Goal: Task Accomplishment & Management: Complete application form

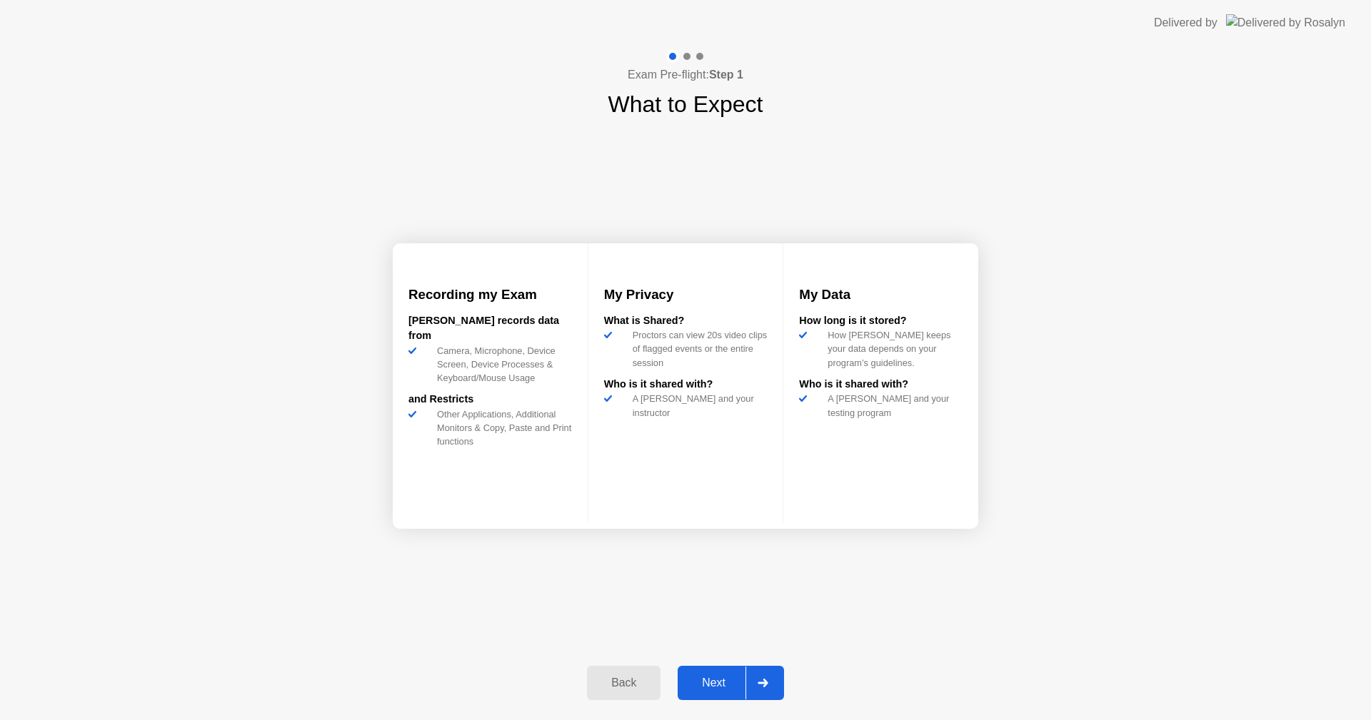
click at [698, 674] on button "Next" at bounding box center [731, 683] width 106 height 34
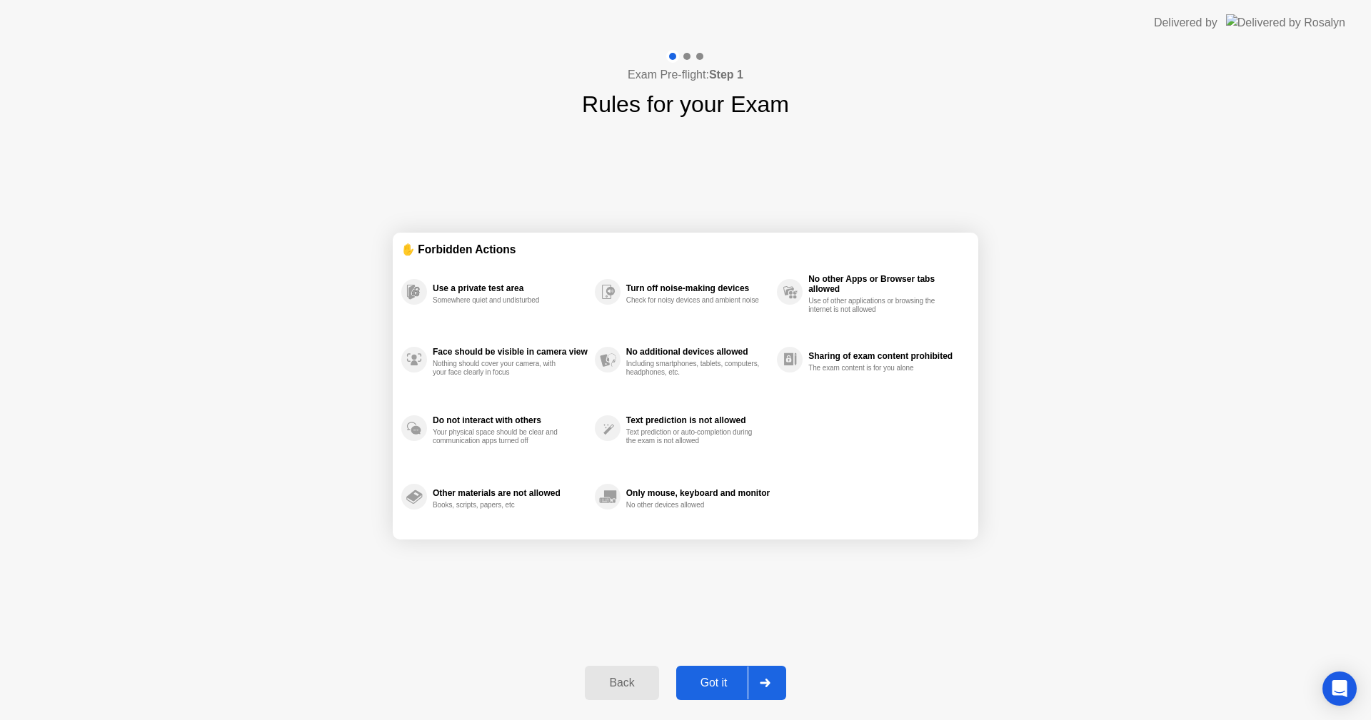
click at [698, 674] on button "Got it" at bounding box center [731, 683] width 110 height 34
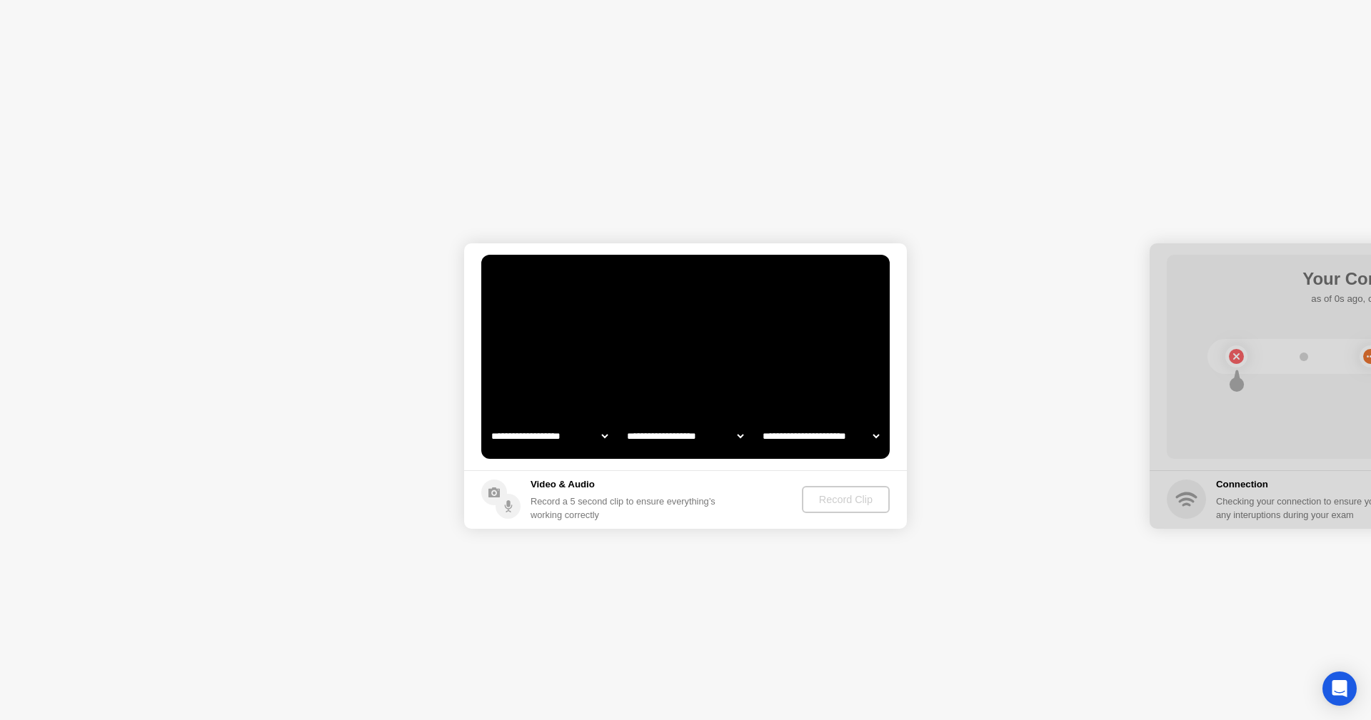
select select "**********"
select select "*******"
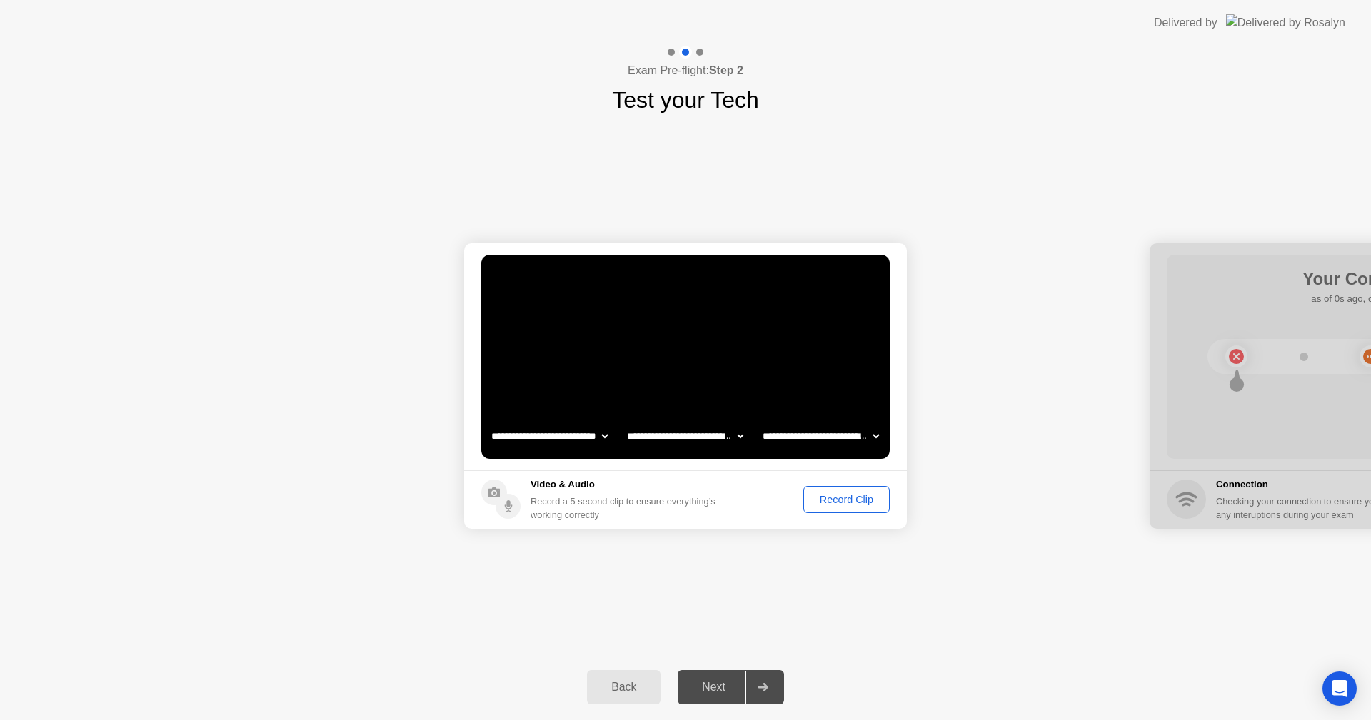
click at [848, 496] on div "Record Clip" at bounding box center [846, 499] width 76 height 11
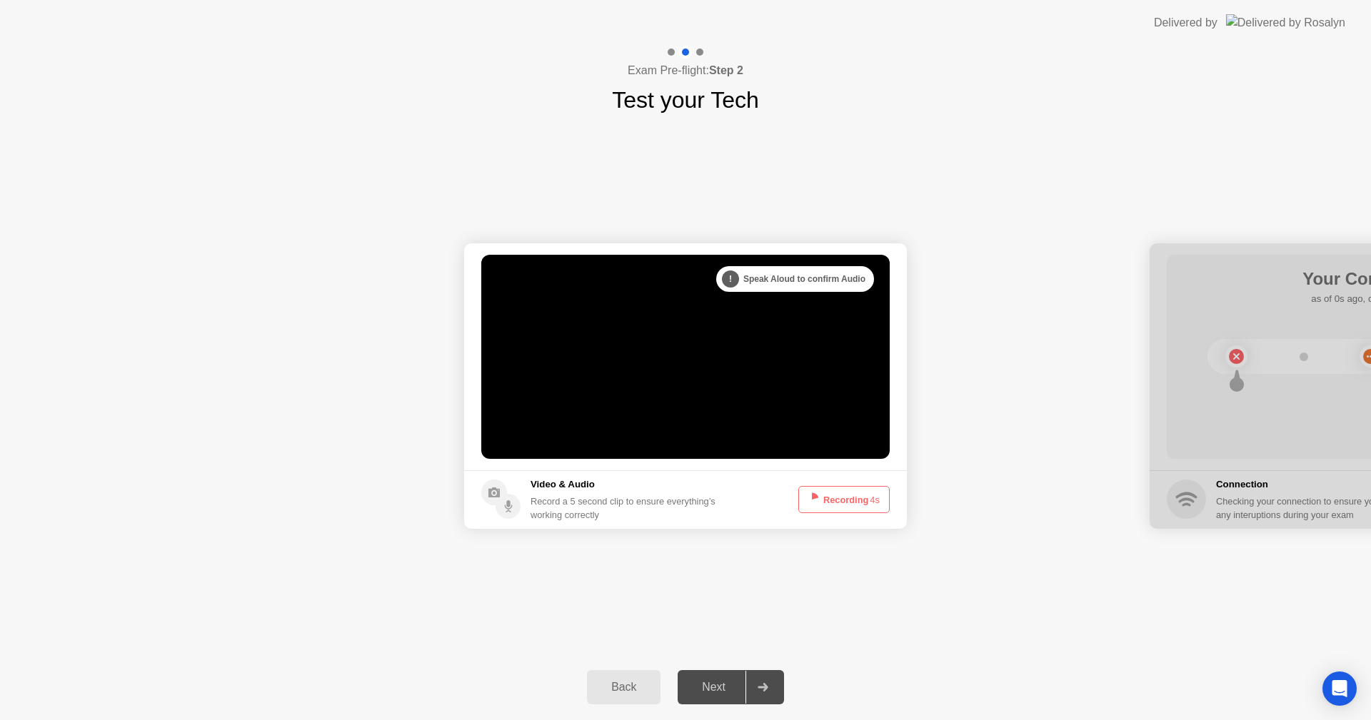
click at [845, 498] on button "Recording 4s" at bounding box center [843, 499] width 91 height 27
click at [845, 498] on button "Recording 3s" at bounding box center [843, 499] width 91 height 27
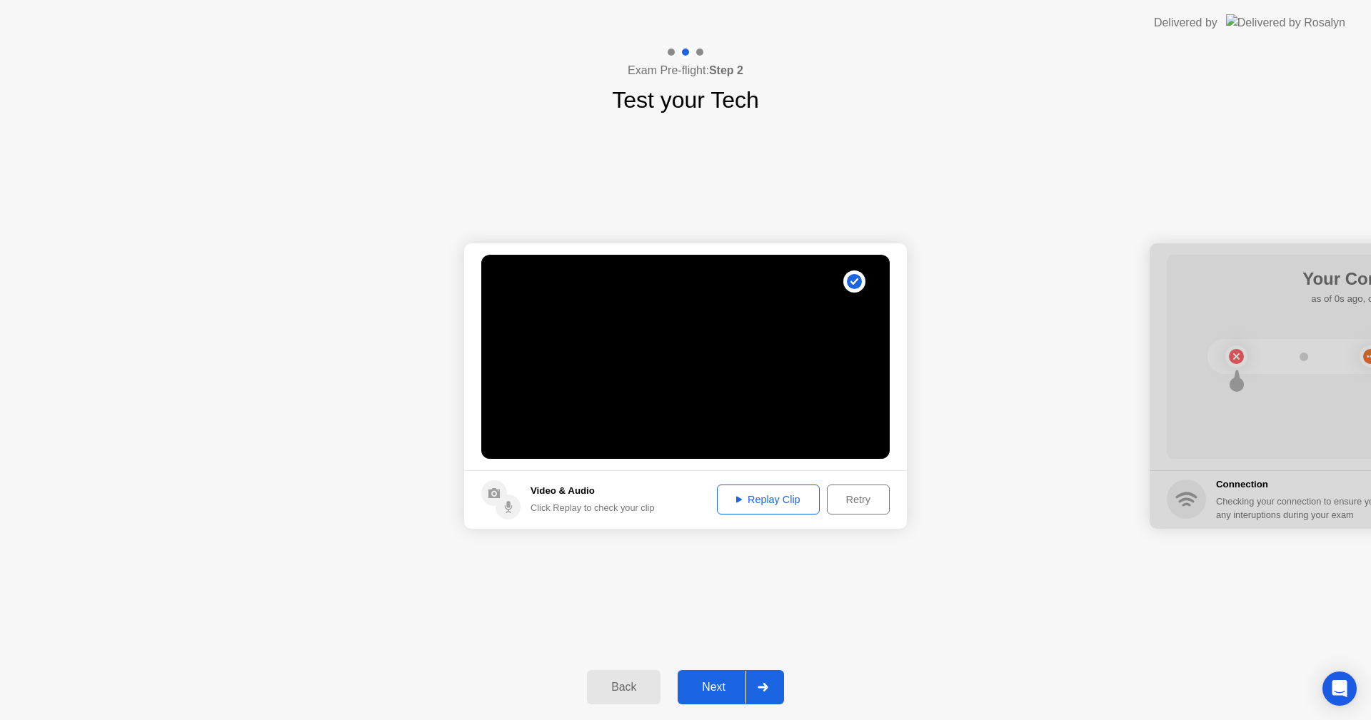
click at [716, 685] on div "Next" at bounding box center [714, 687] width 64 height 13
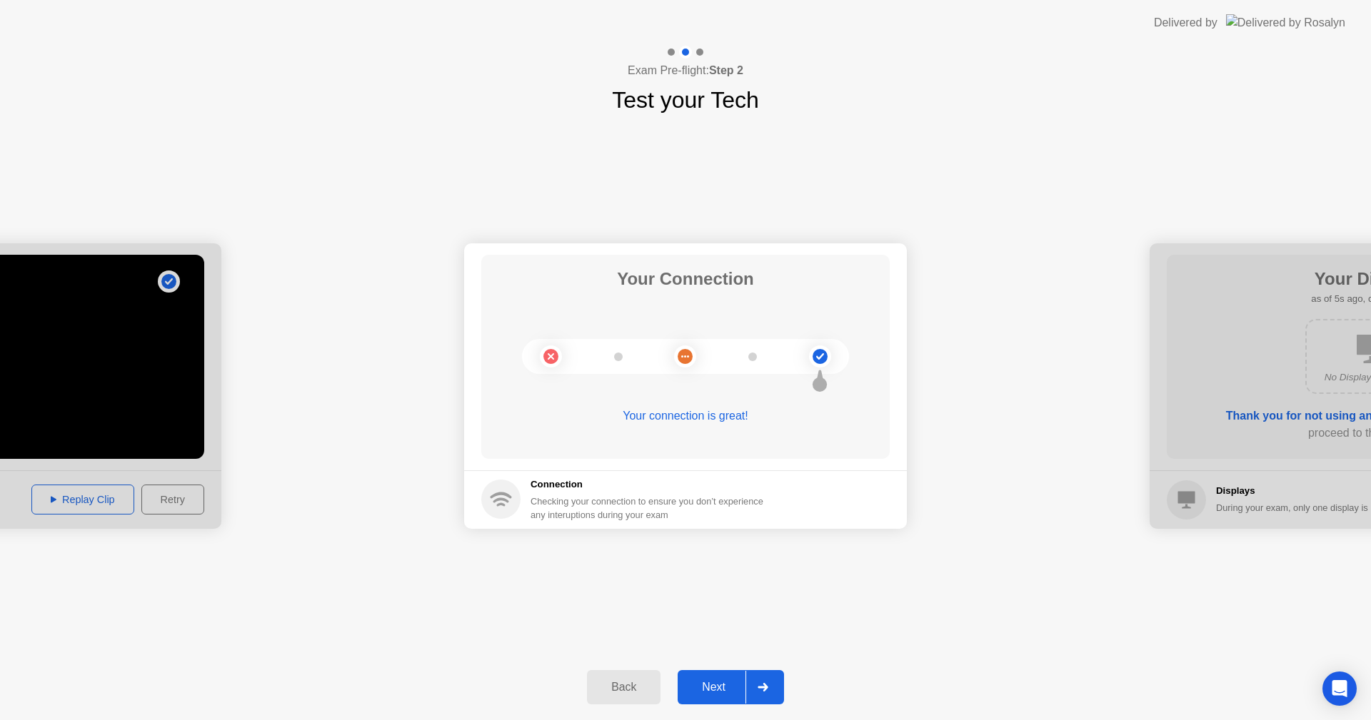
click at [725, 689] on div "Next" at bounding box center [714, 687] width 64 height 13
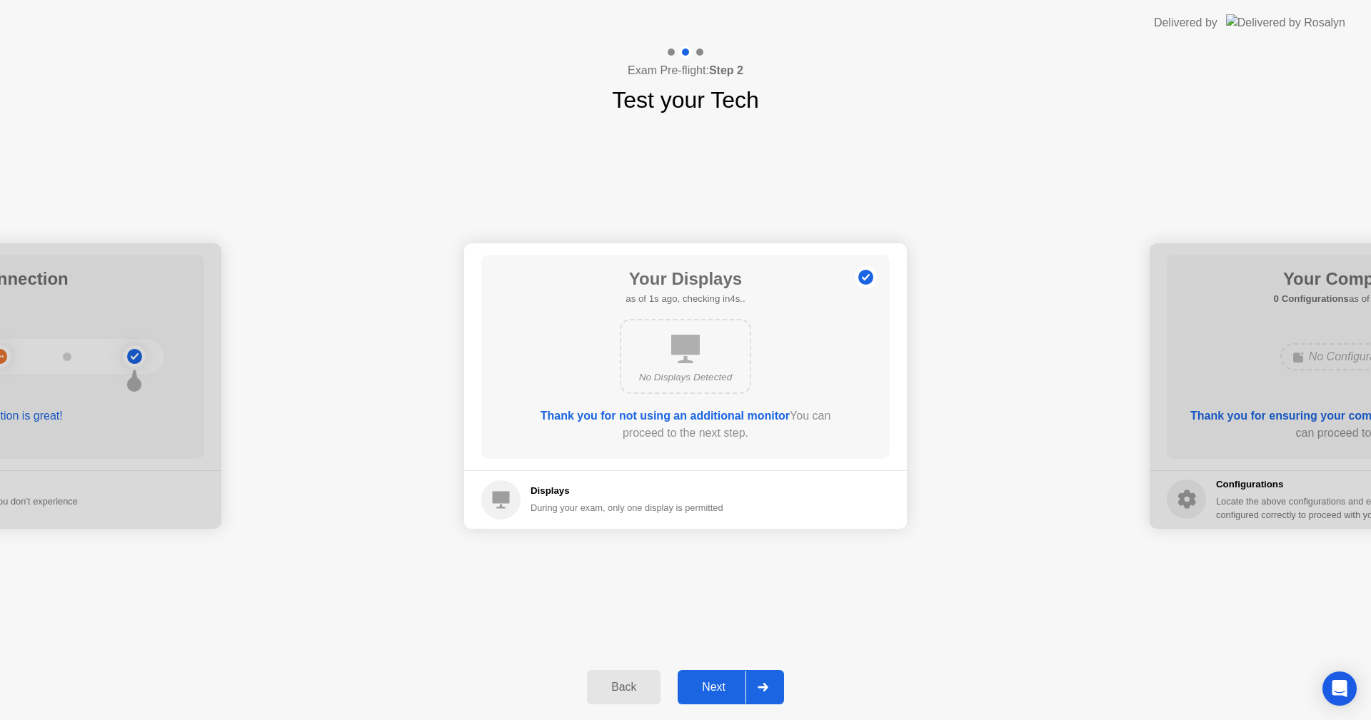
click at [725, 689] on div "Next" at bounding box center [714, 687] width 64 height 13
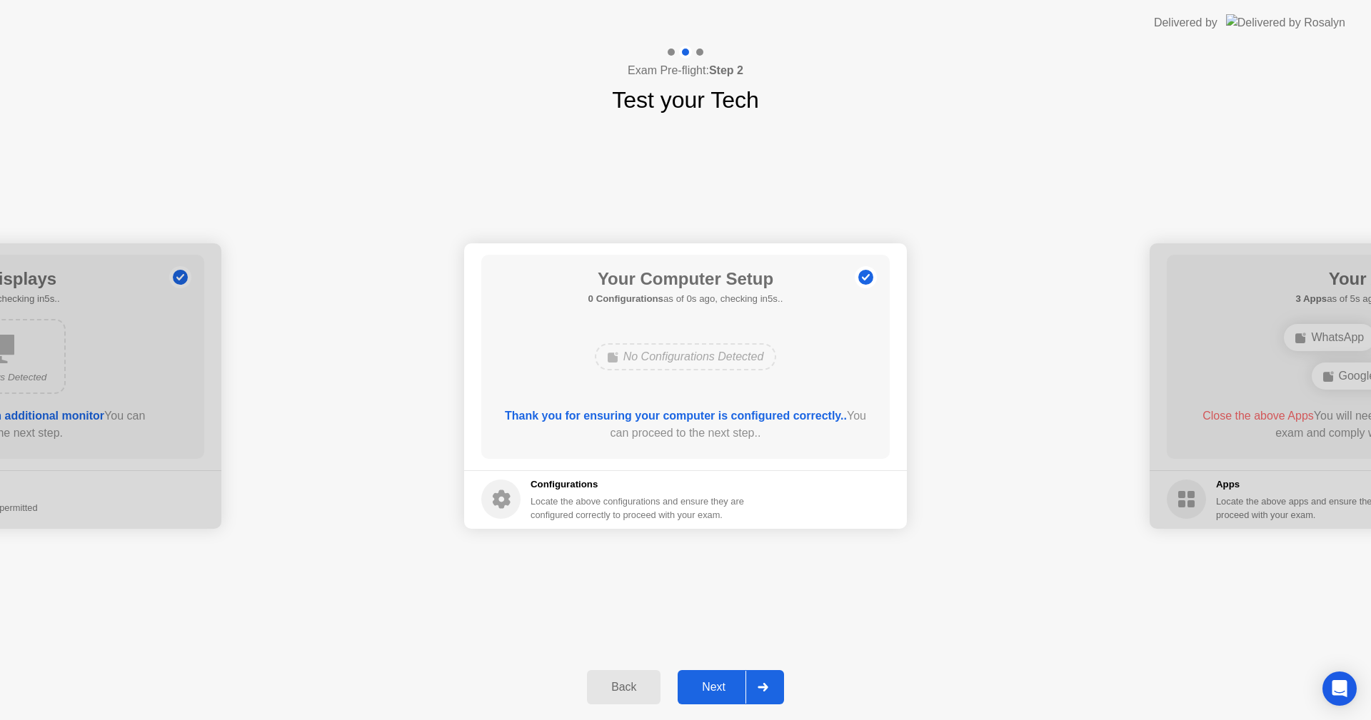
click at [725, 689] on div "Next" at bounding box center [714, 687] width 64 height 13
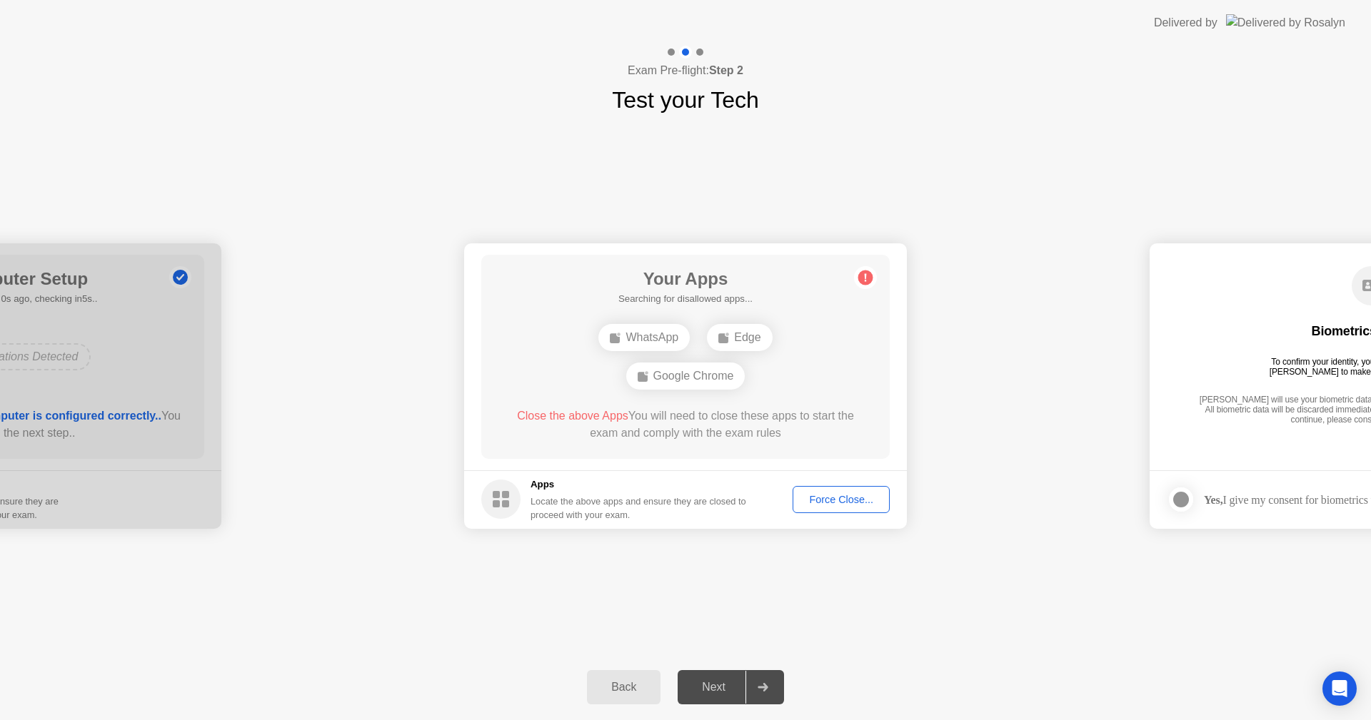
click at [863, 490] on button "Force Close..." at bounding box center [841, 499] width 97 height 27
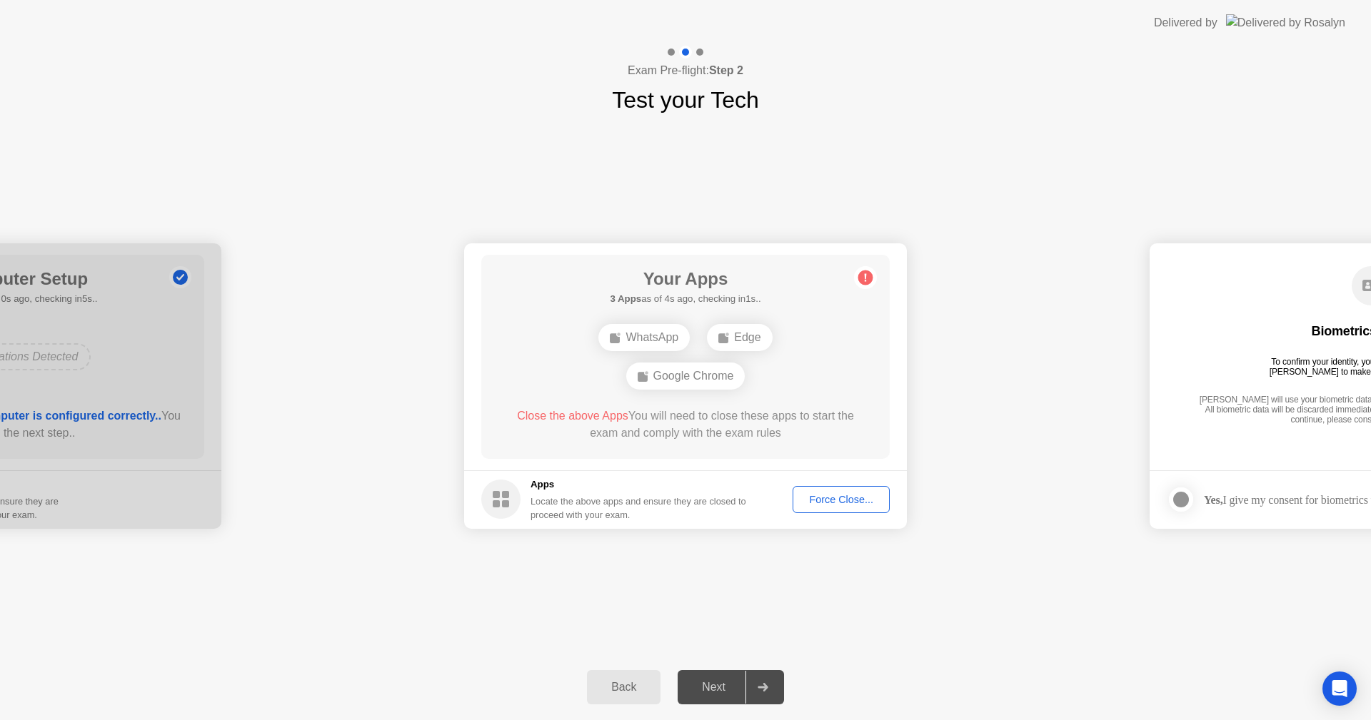
click at [1069, 654] on div "**********" at bounding box center [685, 386] width 1371 height 538
click at [855, 501] on div "Force Close..." at bounding box center [841, 499] width 87 height 11
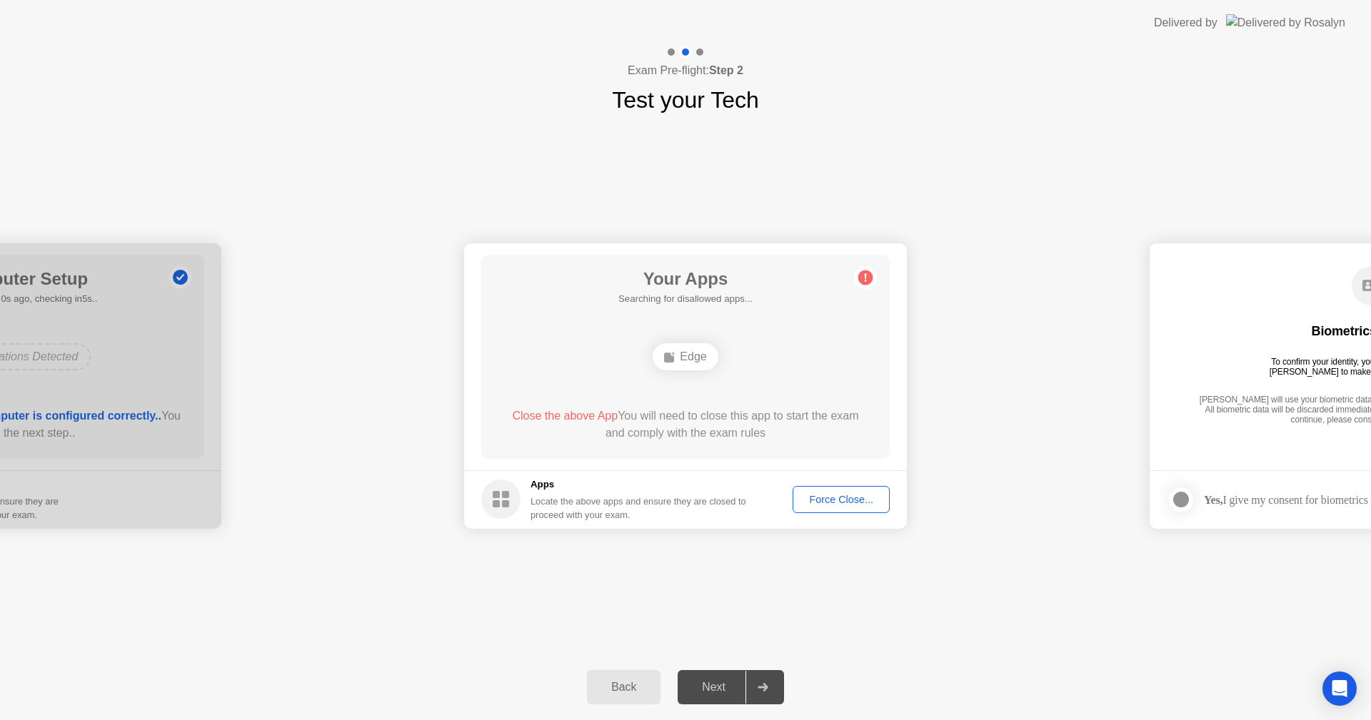
click at [825, 503] on div "Force Close..." at bounding box center [841, 499] width 87 height 11
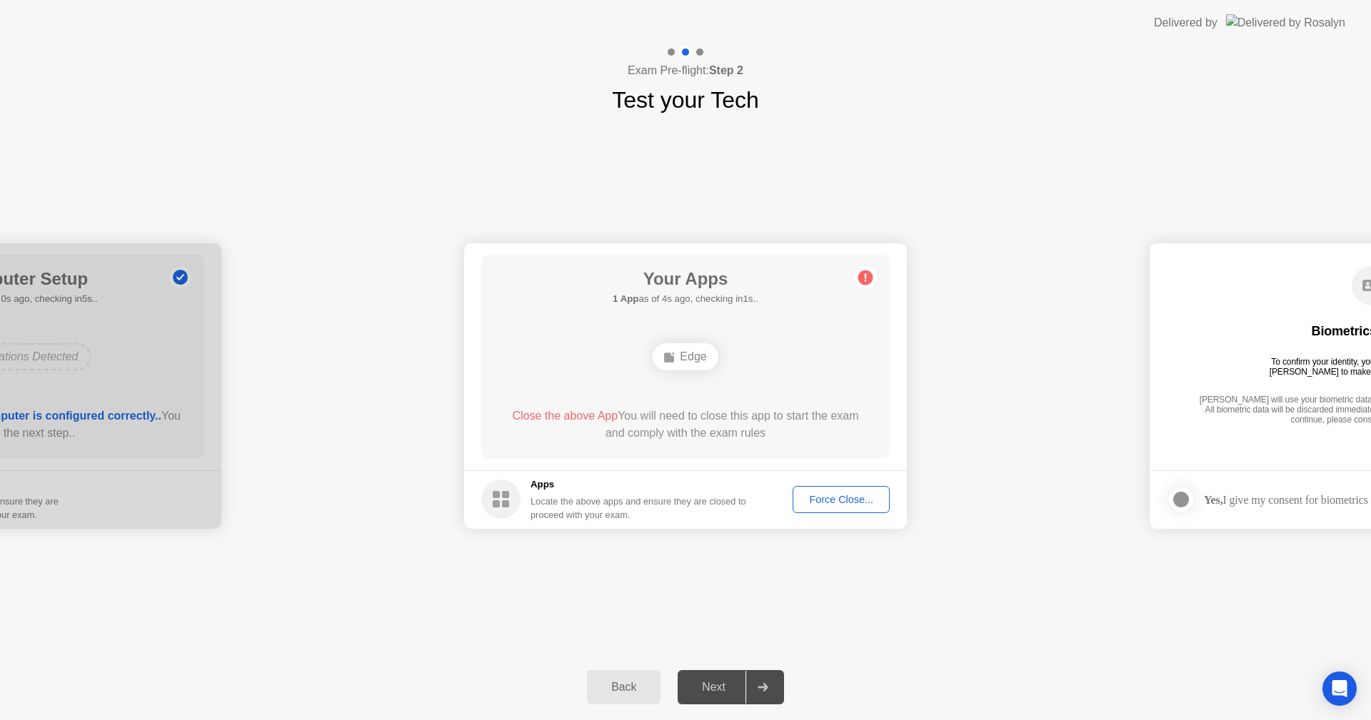
click at [835, 496] on div "Force Close..." at bounding box center [841, 499] width 87 height 11
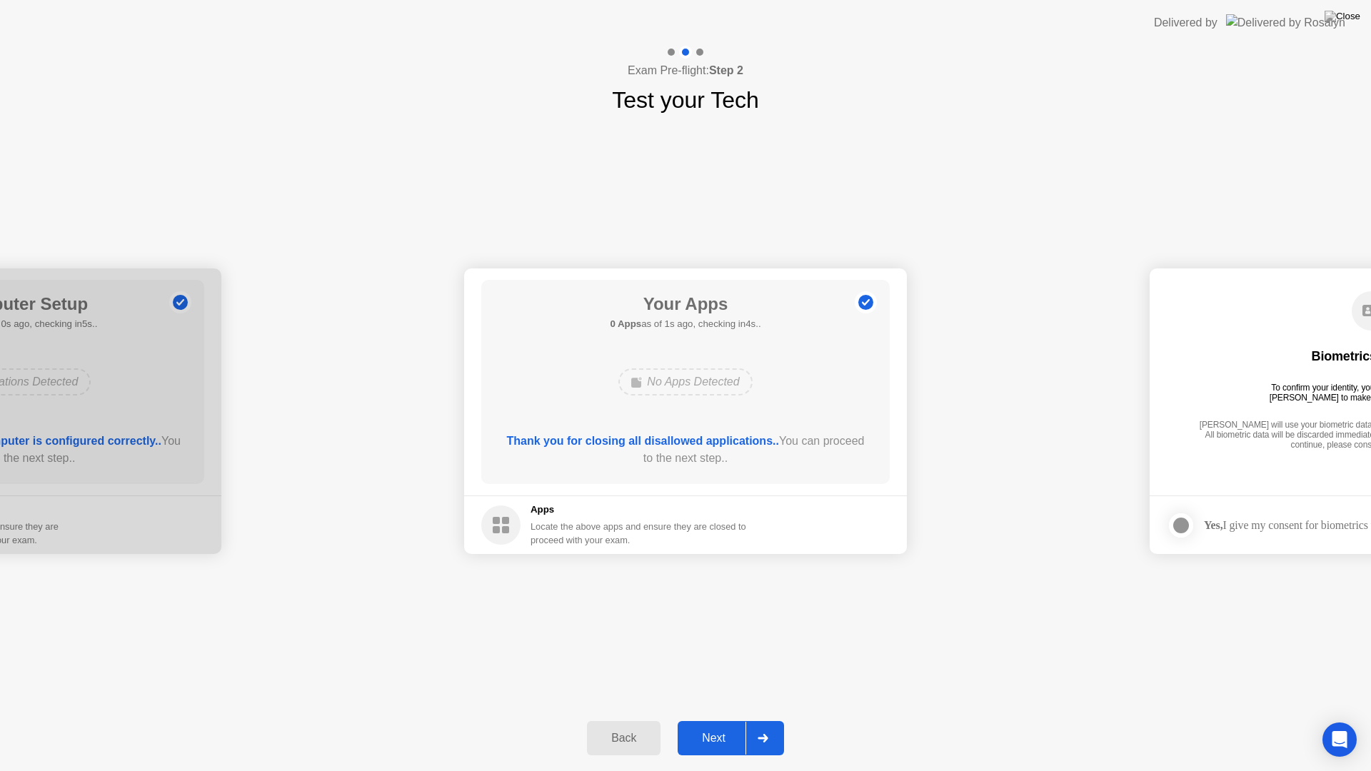
click at [732, 720] on div "Next" at bounding box center [714, 738] width 64 height 13
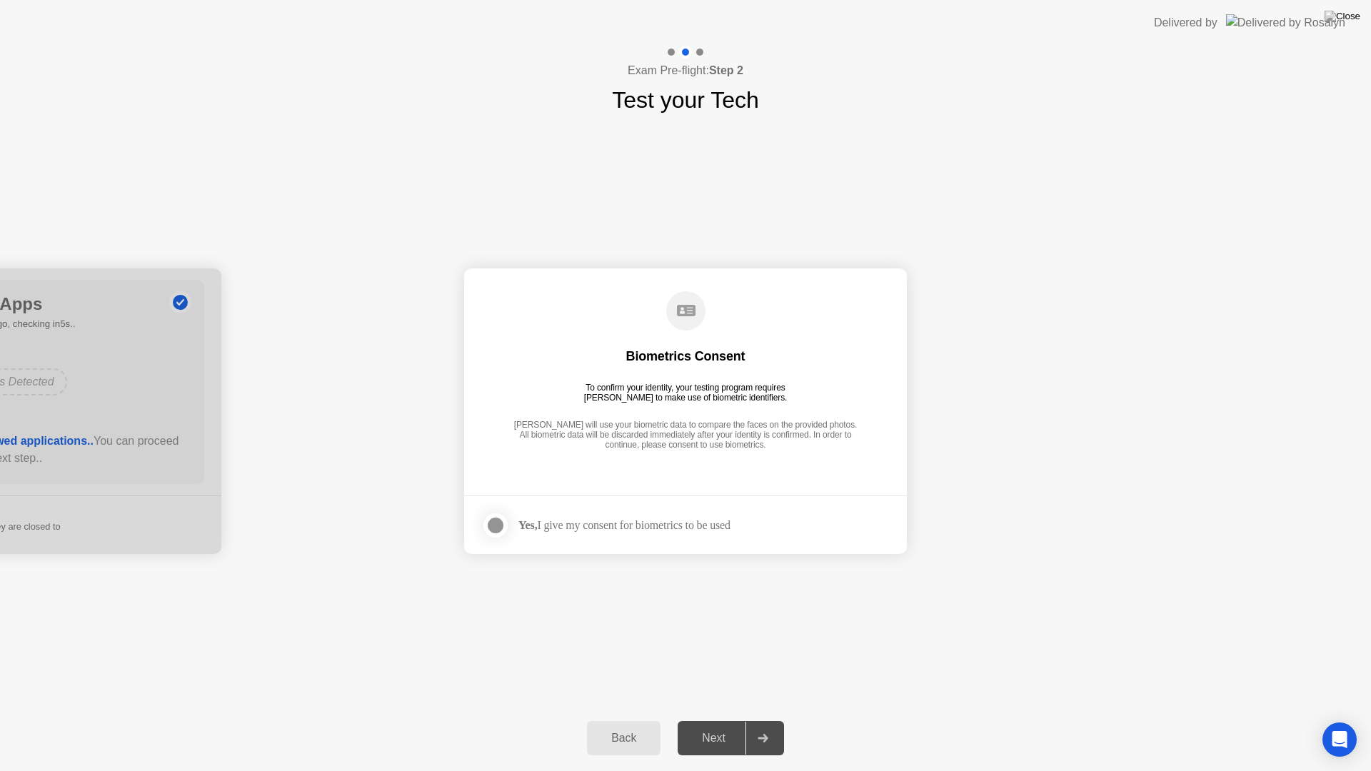
click at [499, 523] on div at bounding box center [495, 525] width 17 height 17
click at [712, 720] on div "Next" at bounding box center [714, 738] width 64 height 13
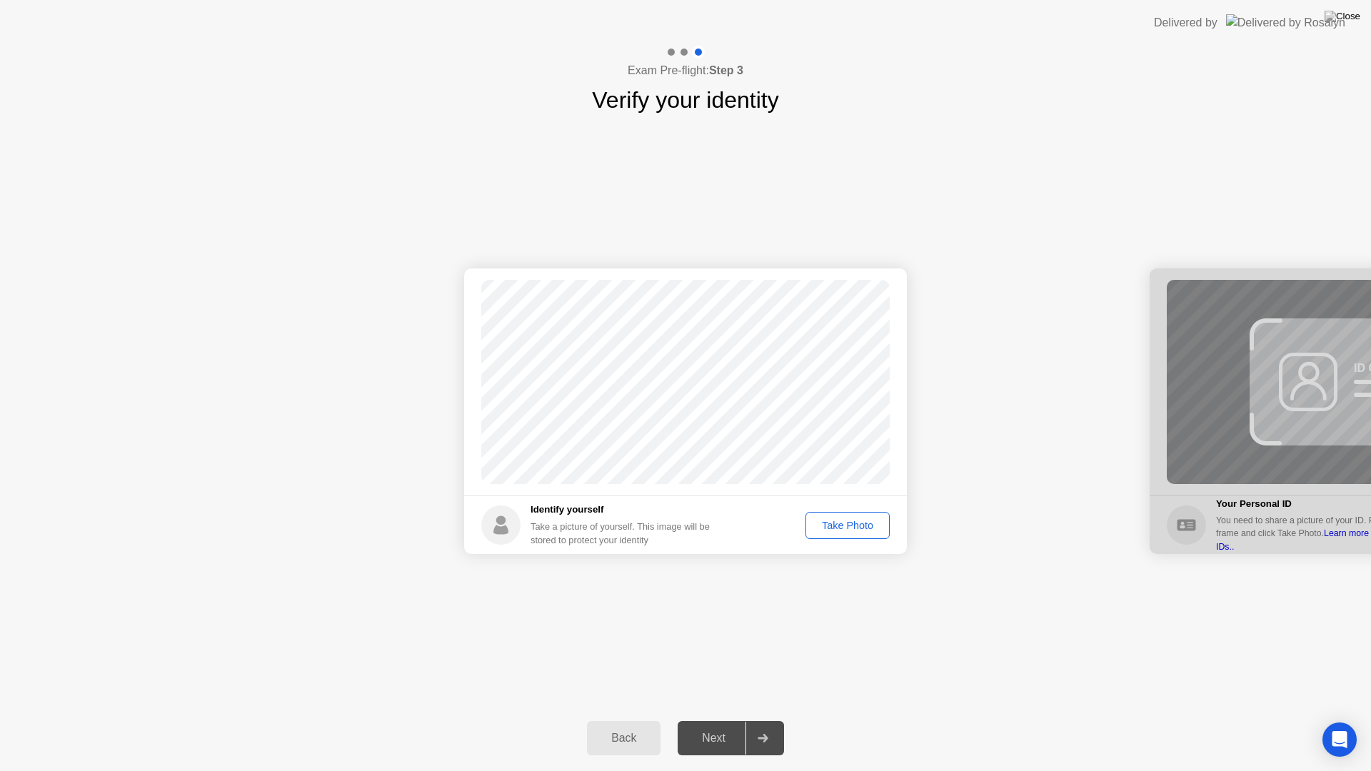
click at [837, 527] on div "Take Photo" at bounding box center [847, 525] width 74 height 11
click at [703, 720] on div "Next" at bounding box center [714, 738] width 64 height 13
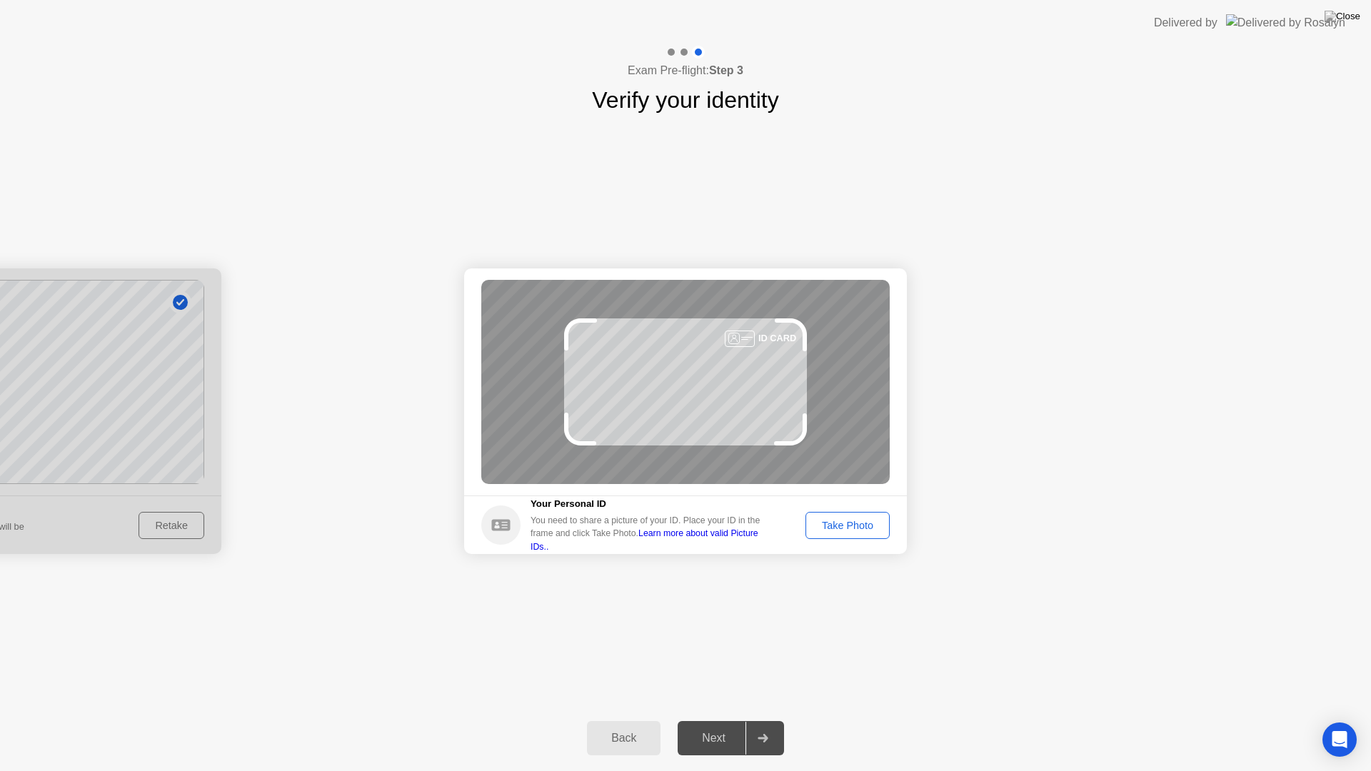
click at [845, 530] on div "Take Photo" at bounding box center [847, 525] width 74 height 11
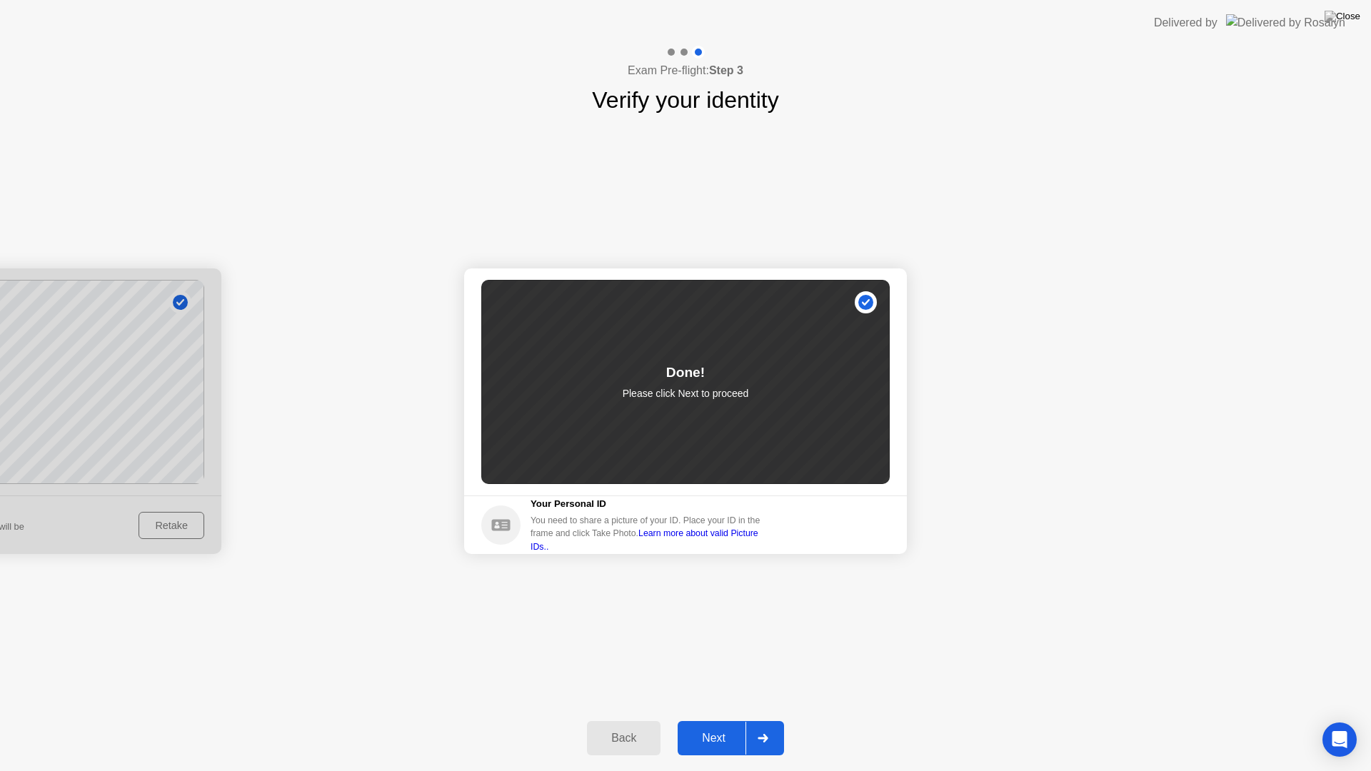
click at [708, 720] on div "Next" at bounding box center [714, 738] width 64 height 13
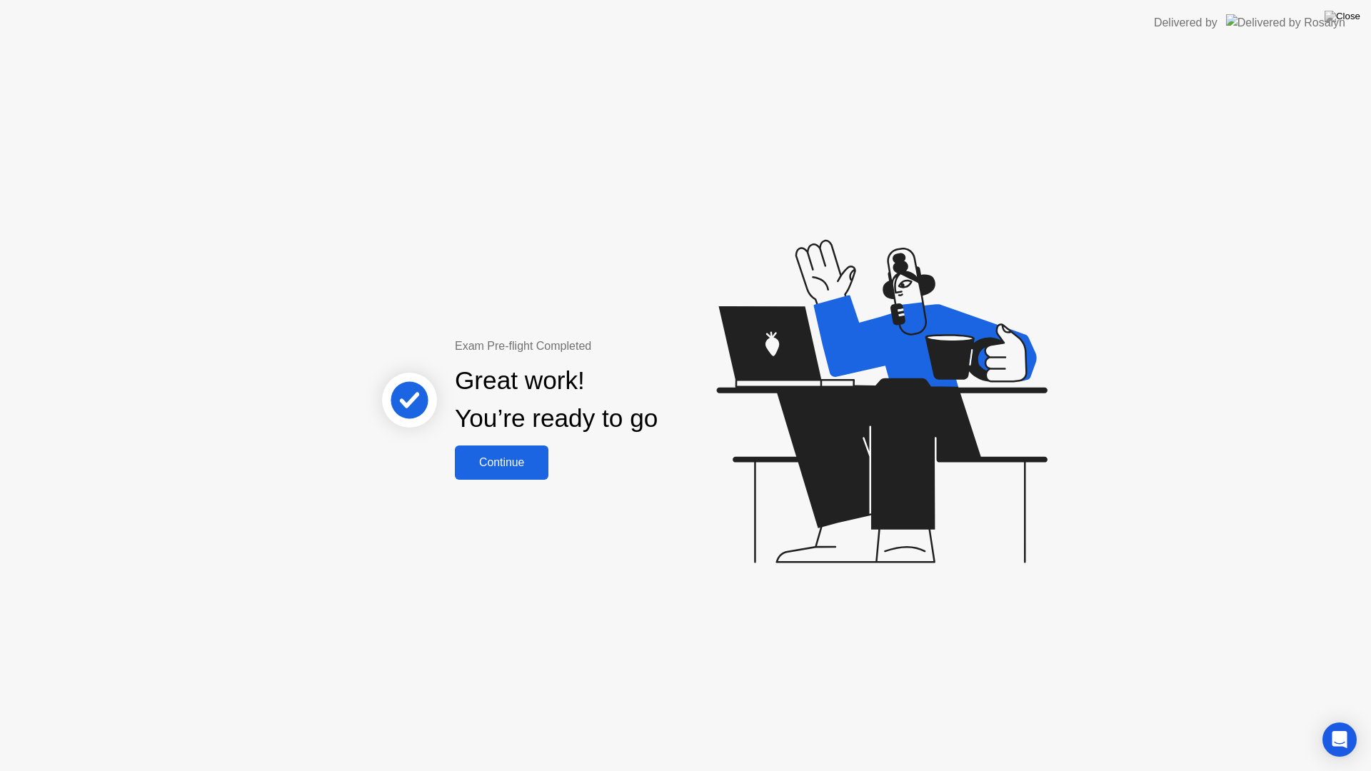
click at [530, 465] on div "Continue" at bounding box center [501, 462] width 85 height 13
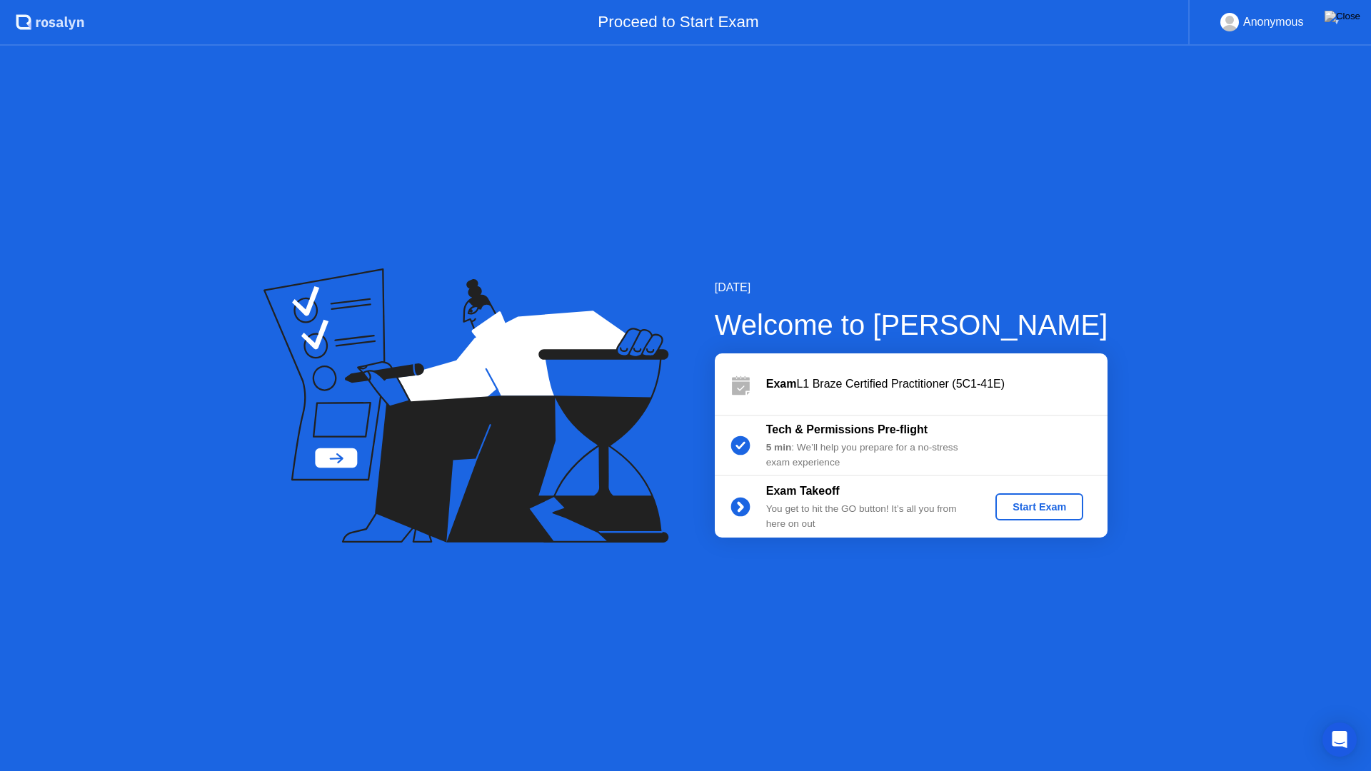
click at [1050, 501] on div "Start Exam" at bounding box center [1039, 506] width 76 height 11
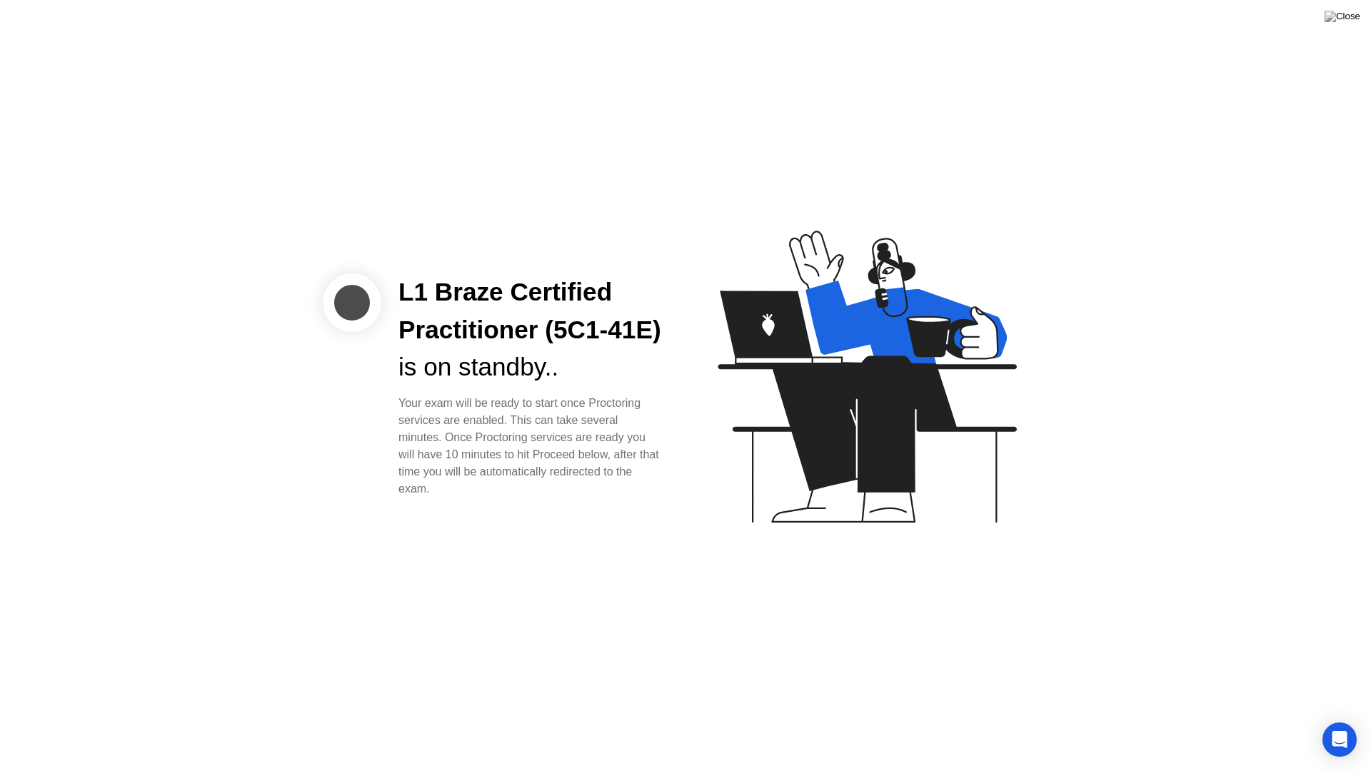
click at [987, 608] on div "L1 Braze Certified Practitioner (5C1-41E) is on standby.. Your exam will be rea…" at bounding box center [685, 385] width 1371 height 771
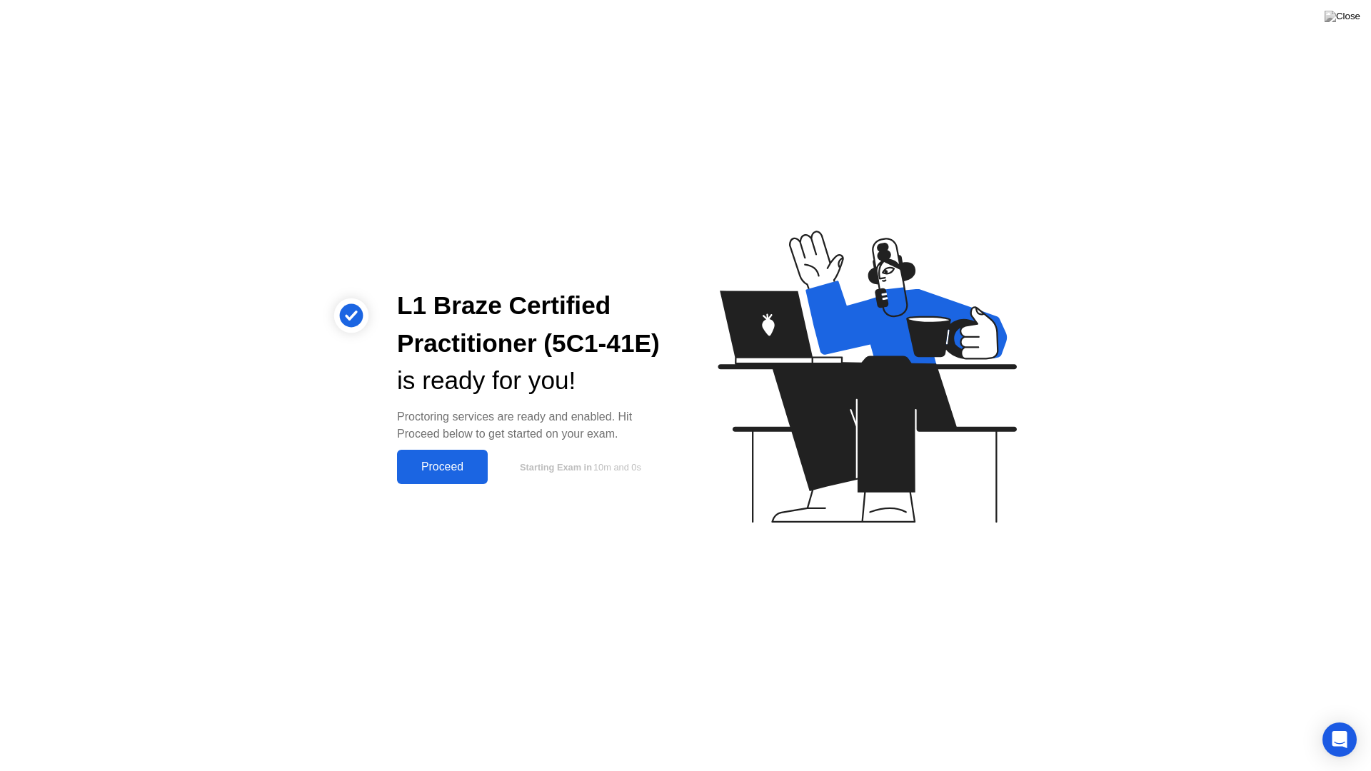
click at [456, 466] on div "Proceed" at bounding box center [442, 467] width 82 height 13
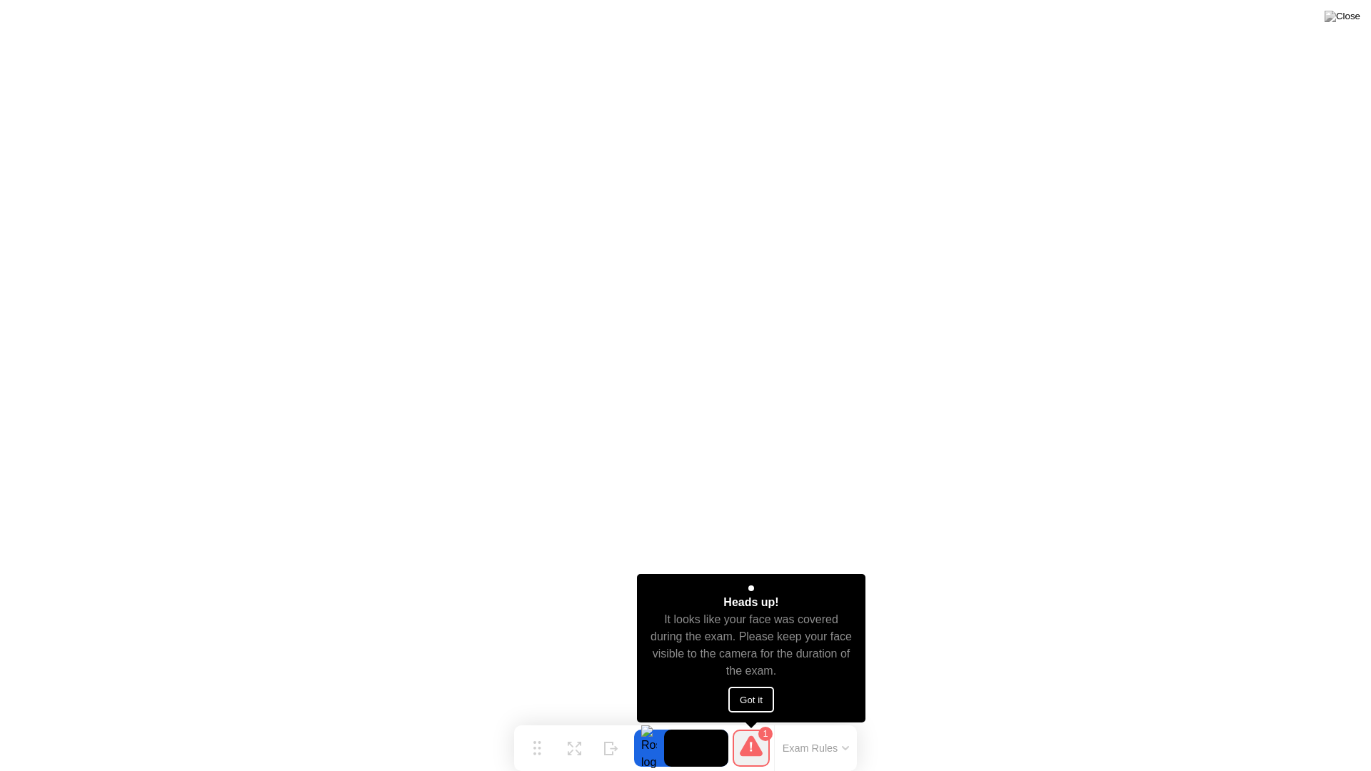
click at [758, 697] on button "Got it" at bounding box center [751, 700] width 46 height 26
click at [749, 720] on icon at bounding box center [751, 745] width 23 height 21
click at [763, 693] on button "Got it" at bounding box center [751, 700] width 46 height 26
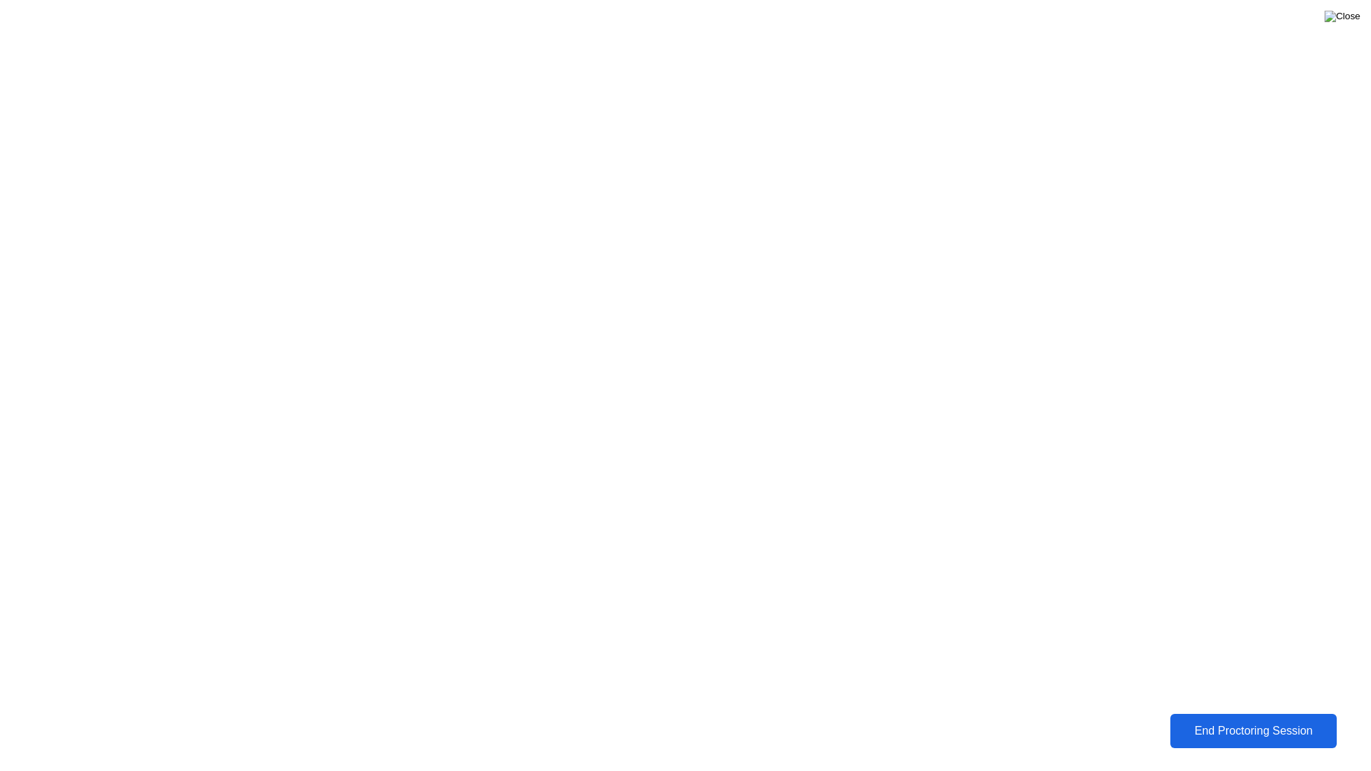
click at [1351, 11] on img at bounding box center [1342, 16] width 36 height 11
